Goal: Task Accomplishment & Management: Use online tool/utility

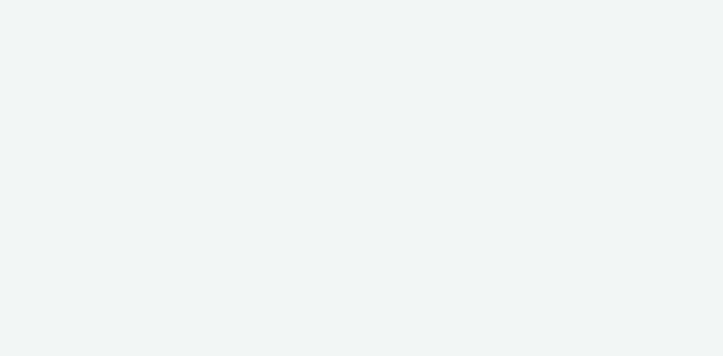
select select "c909d6bb-255f-4ad2-aa94-00d82704d6ef"
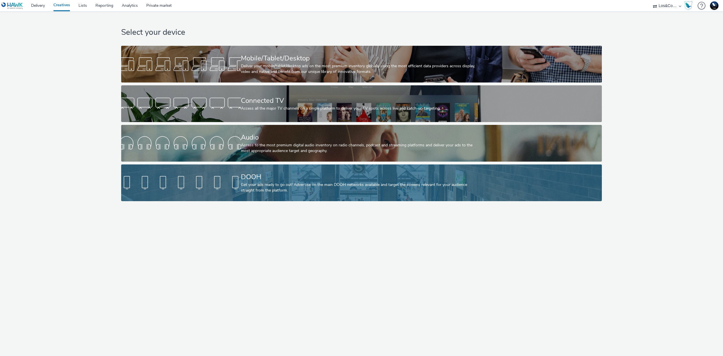
click at [355, 186] on div "Get your ads ready to go out! Advertise on the main DOOH networks available and…" at bounding box center [360, 188] width 239 height 12
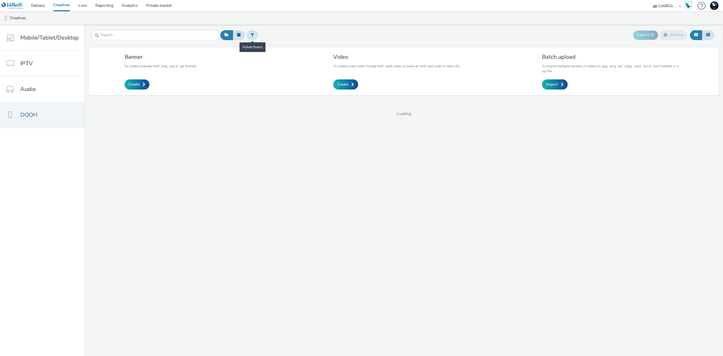
click at [253, 34] on button at bounding box center [253, 35] width 12 height 10
click at [276, 36] on div at bounding box center [281, 35] width 40 height 7
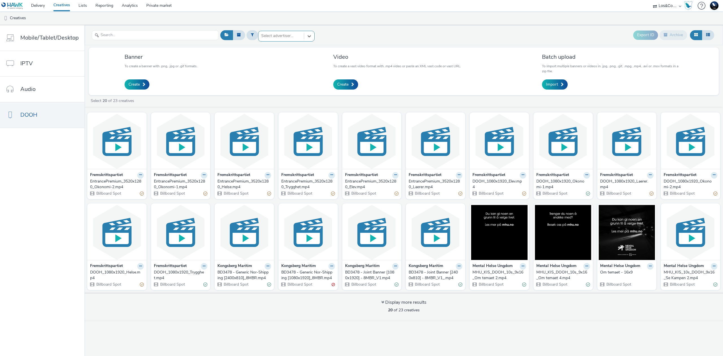
click at [287, 38] on div at bounding box center [281, 35] width 40 height 7
click at [291, 46] on span "Fremskrittspartiet" at bounding box center [277, 46] width 32 height 6
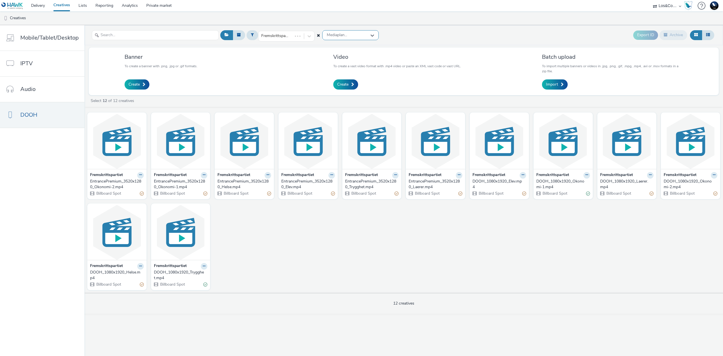
click at [342, 36] on span "Mediaplan..." at bounding box center [337, 35] width 20 height 5
click at [351, 62] on span "Reach | pDOOH | FRP | 18.august-7.september 2025 | 1 760 000 NOK" at bounding box center [352, 60] width 53 height 12
click at [35, 7] on link "Delivery" at bounding box center [38, 5] width 22 height 11
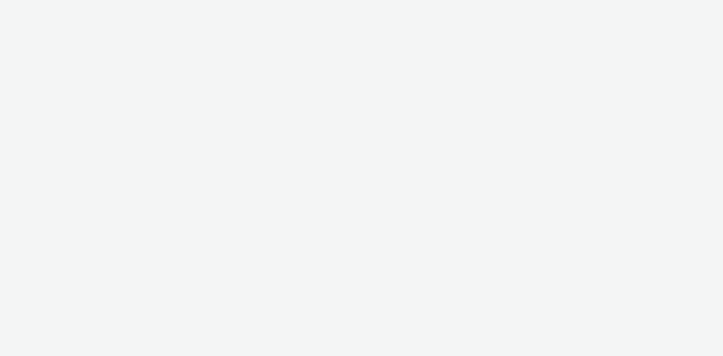
select select "c909d6bb-255f-4ad2-aa94-00d82704d6ef"
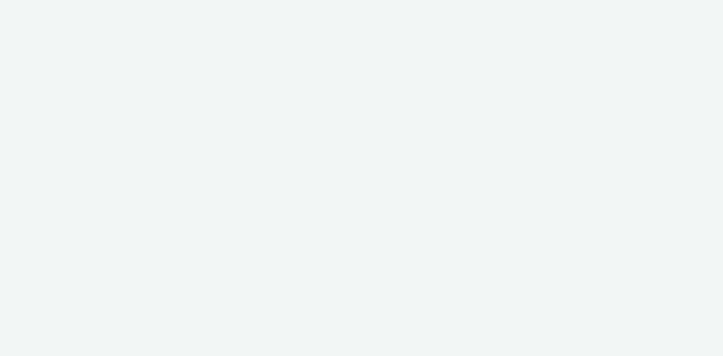
select select "c909d6bb-255f-4ad2-aa94-00d82704d6ef"
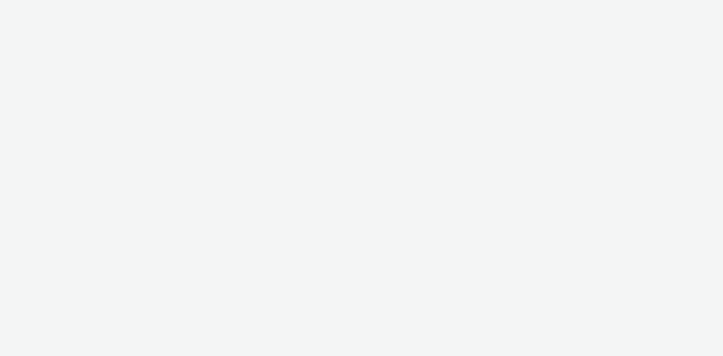
select select "c909d6bb-255f-4ad2-aa94-00d82704d6ef"
